Goal: Complete application form

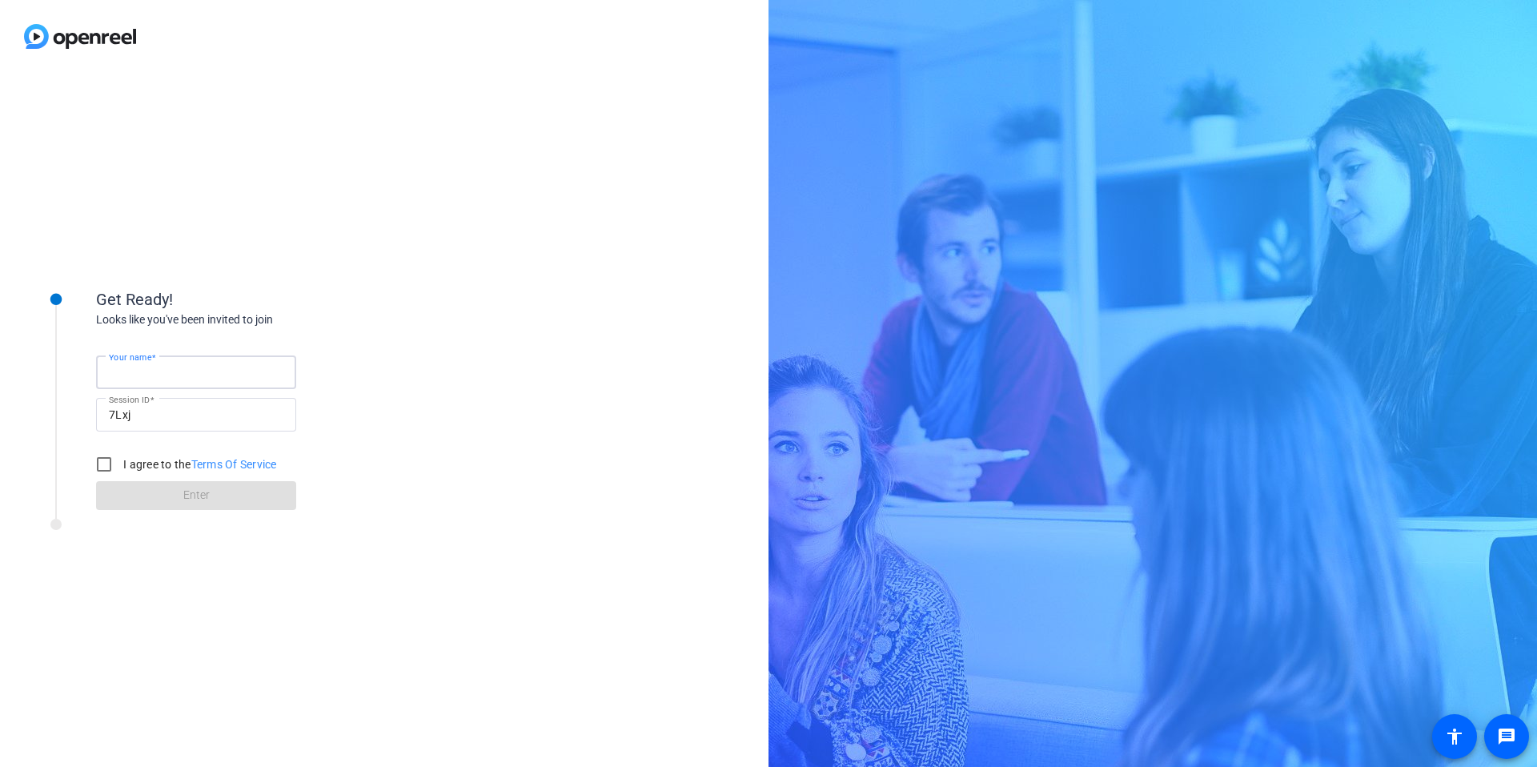
click at [177, 376] on input "Your name" at bounding box center [196, 372] width 175 height 19
type input "[PERSON_NAME]"
click at [113, 460] on input "I agree to the Terms Of Service" at bounding box center [104, 464] width 32 height 32
checkbox input "true"
click at [199, 492] on span "Enter" at bounding box center [196, 495] width 26 height 17
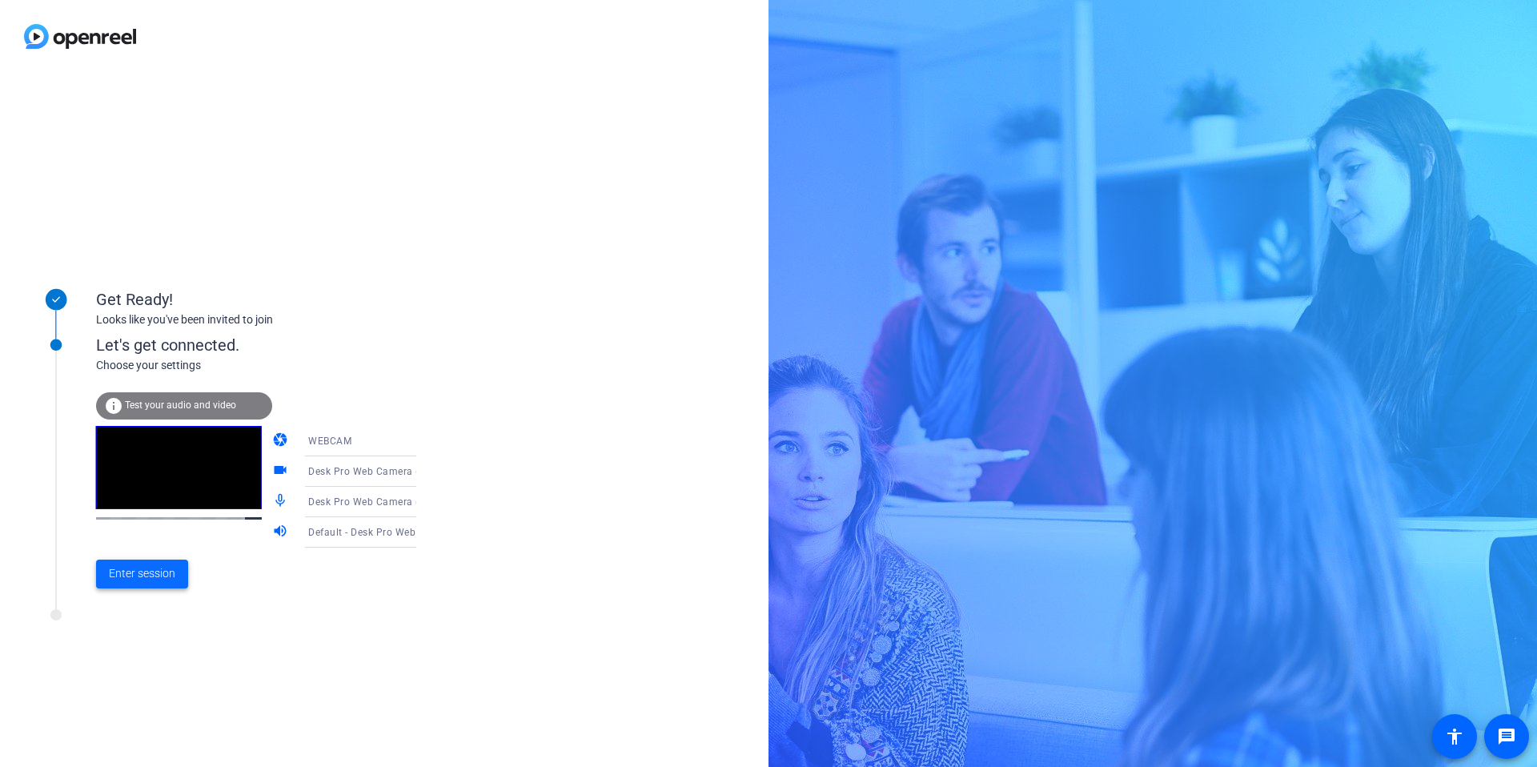
click at [149, 582] on span at bounding box center [142, 574] width 92 height 38
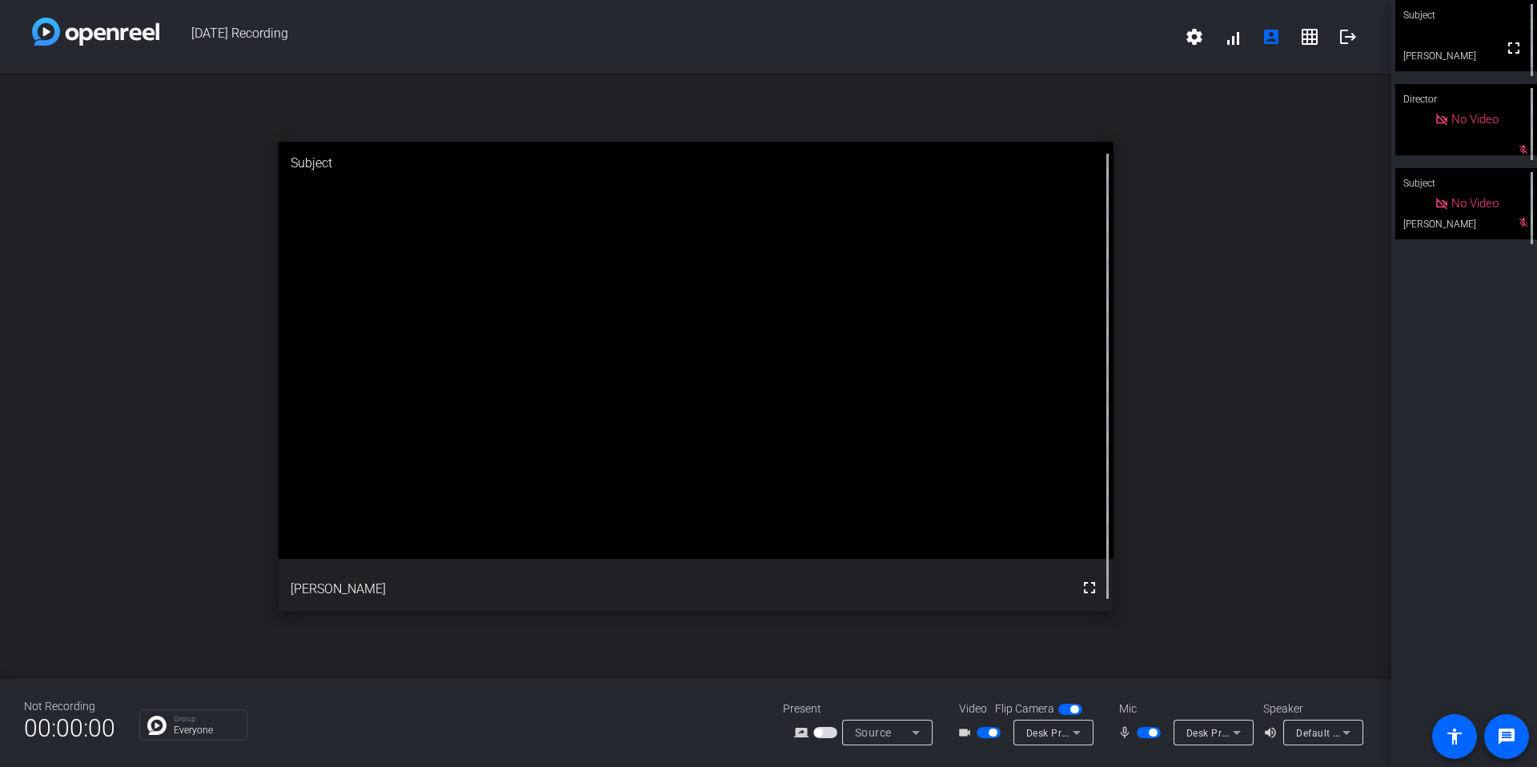
click at [989, 731] on span "button" at bounding box center [993, 733] width 8 height 8
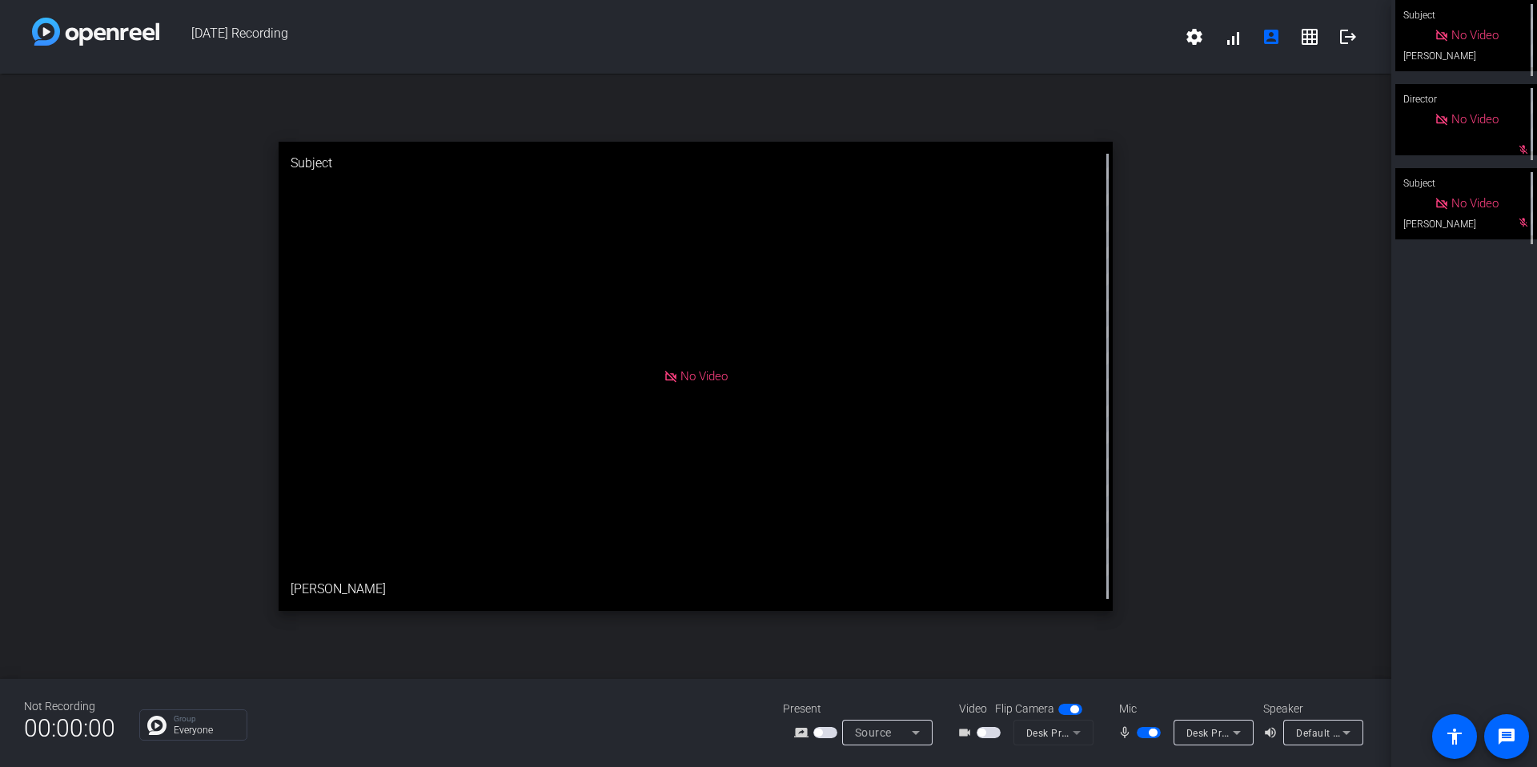
click at [1069, 709] on span "button" at bounding box center [1071, 709] width 24 height 11
click at [1162, 737] on div at bounding box center [1150, 732] width 27 height 11
click at [1157, 736] on span "button" at bounding box center [1149, 732] width 24 height 11
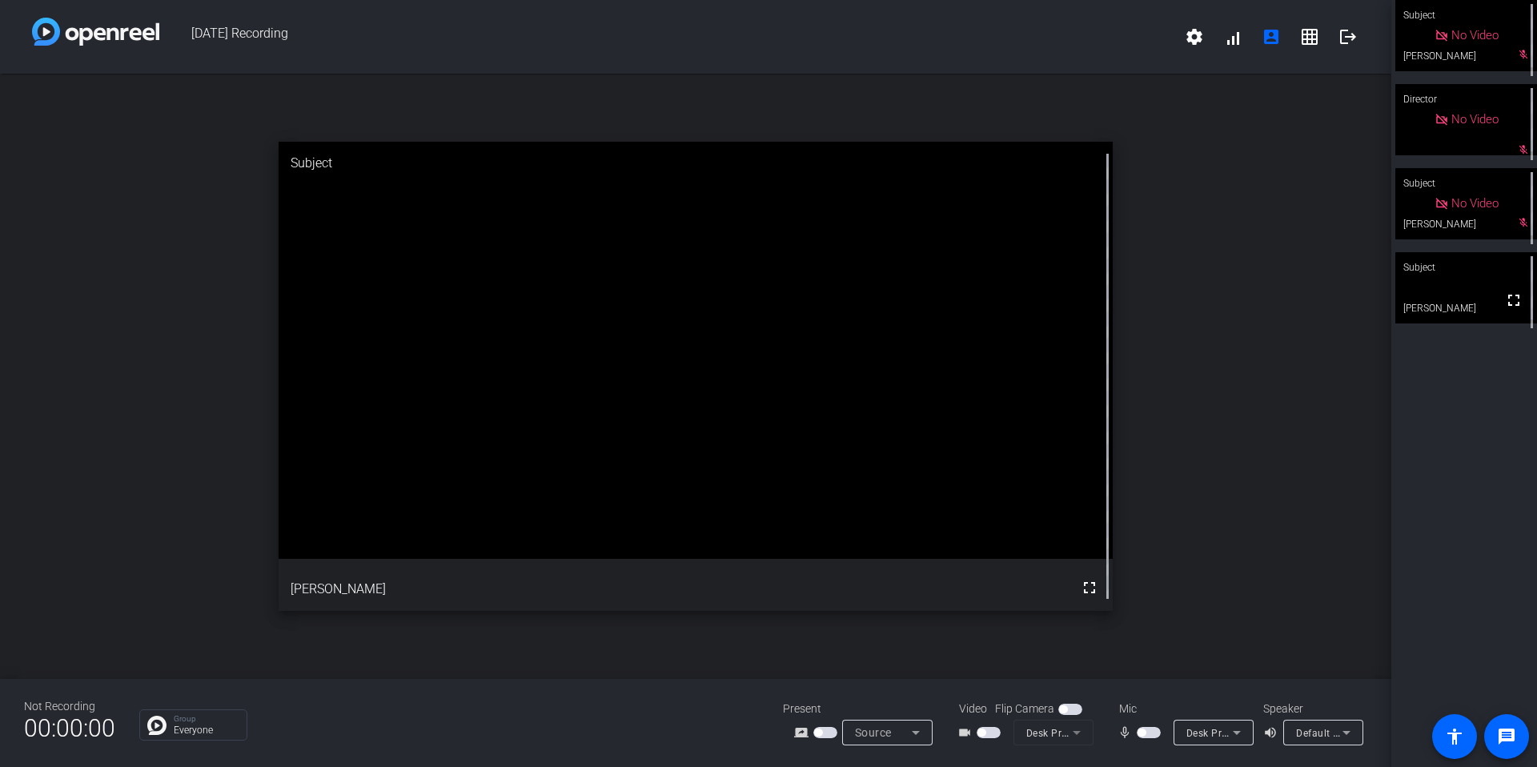
click at [969, 705] on span "Video" at bounding box center [973, 709] width 28 height 17
